Goal: Task Accomplishment & Management: Manage account settings

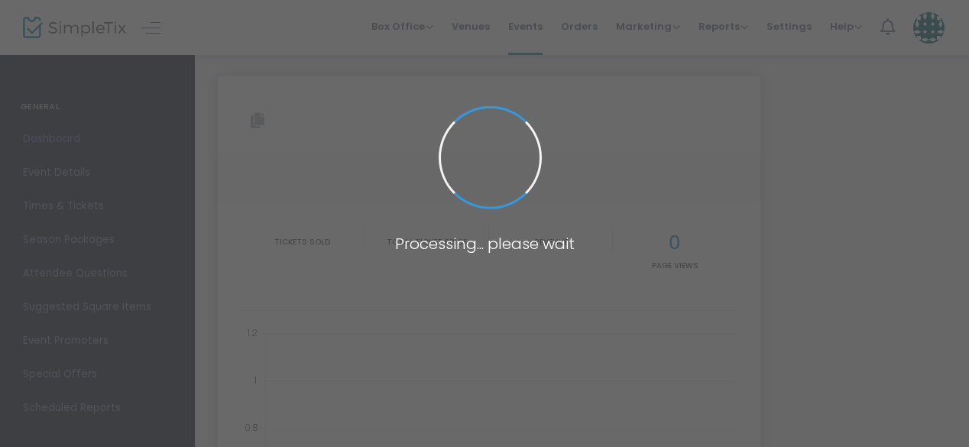
type input "[URL][DOMAIN_NAME][PERSON_NAME][DATE][DATE][PERSON_NAME]"
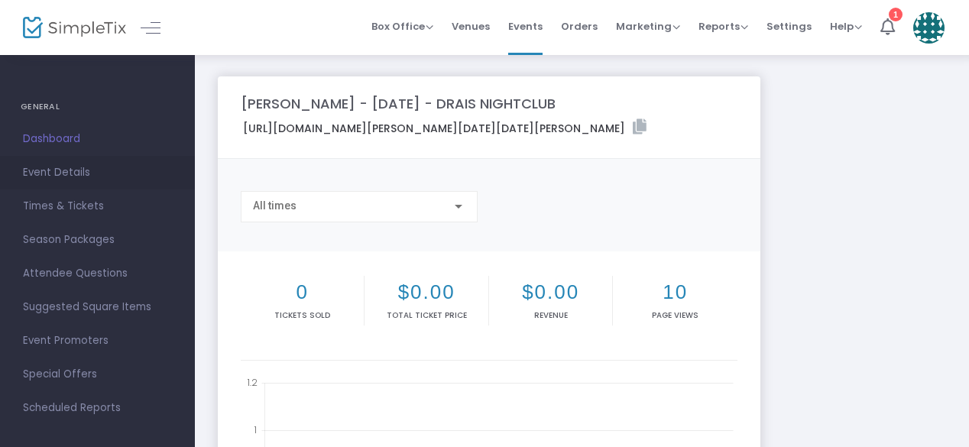
click at [97, 170] on span "Event Details" at bounding box center [97, 173] width 149 height 20
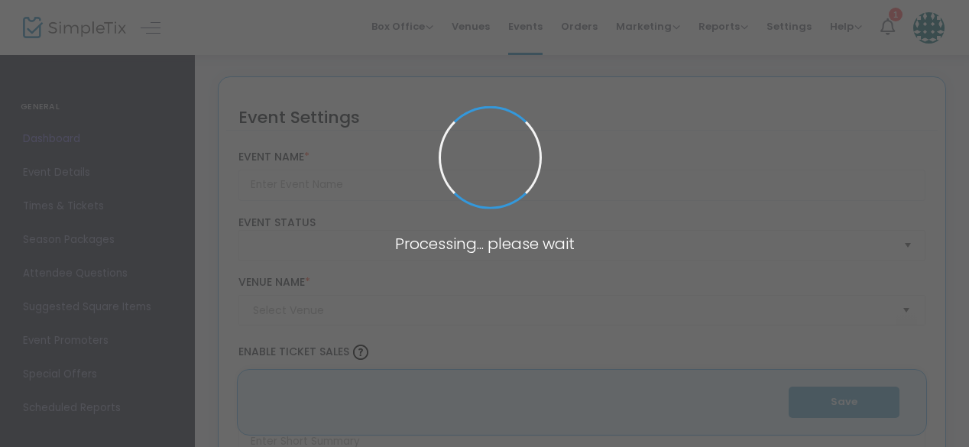
type input "[PERSON_NAME] - [DATE] - DRAIS NIGHTCLUB"
type textarea "Venue : DRAIS NIGHTCLUB, [GEOGRAPHIC_DATA], NevadaLocated in the heart of [GEOG…"
type input "Buy Tickets"
type input "Drai’s Nightclub"
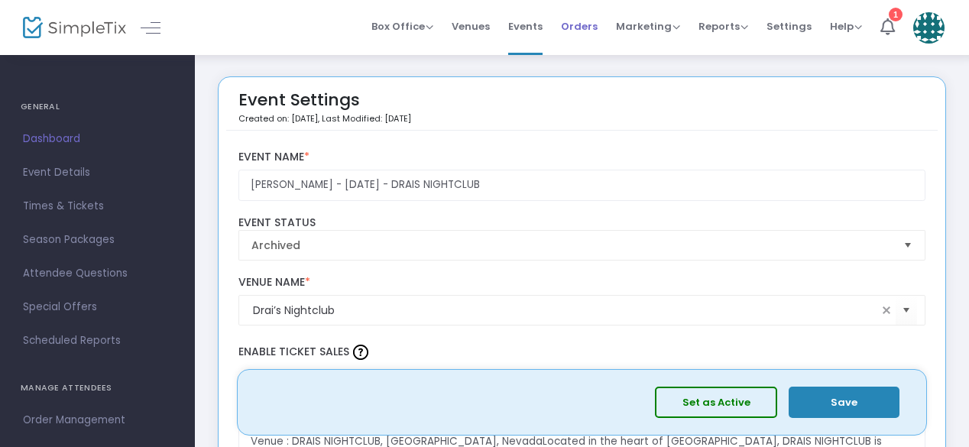
click at [581, 18] on span "Orders" at bounding box center [579, 26] width 37 height 39
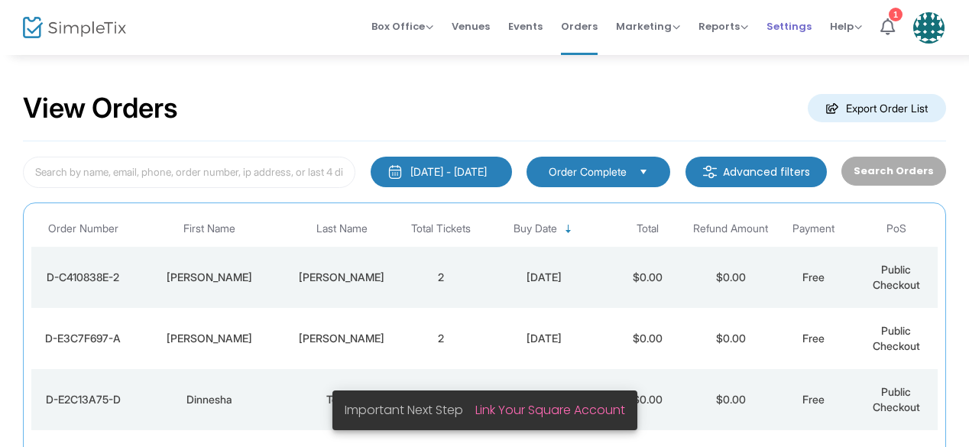
click at [803, 28] on span "Settings" at bounding box center [789, 26] width 45 height 39
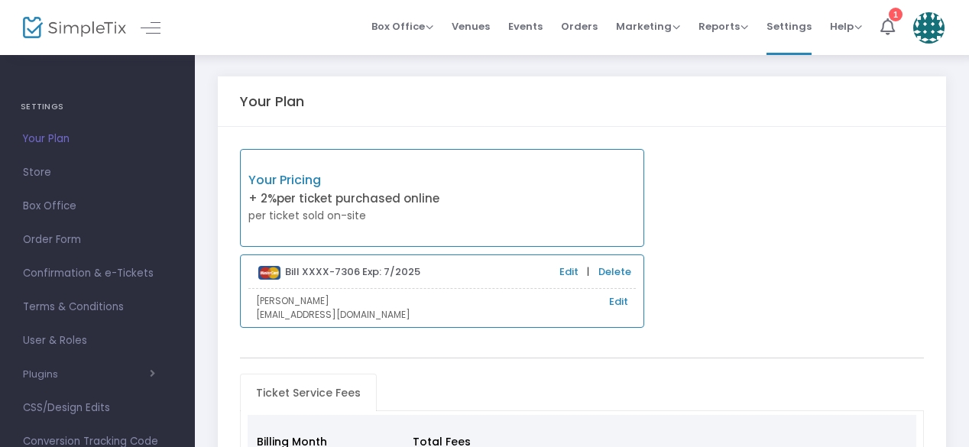
click at [926, 28] on img at bounding box center [928, 27] width 31 height 31
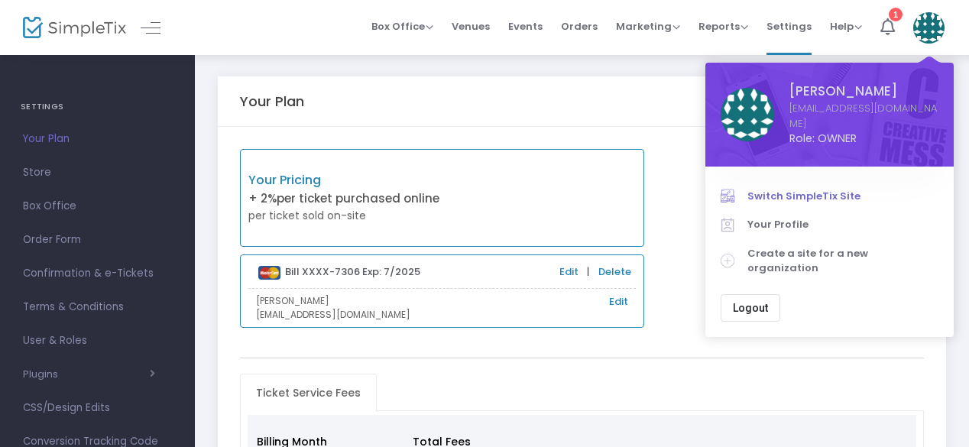
click at [775, 189] on span "Switch SimpleTix Site" at bounding box center [843, 196] width 191 height 15
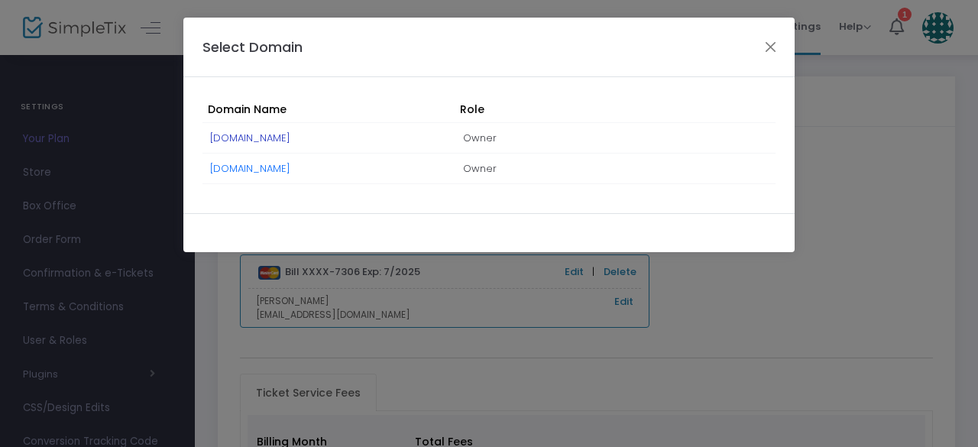
click at [290, 140] on link "[DOMAIN_NAME]" at bounding box center [250, 138] width 80 height 15
